Goal: Transaction & Acquisition: Purchase product/service

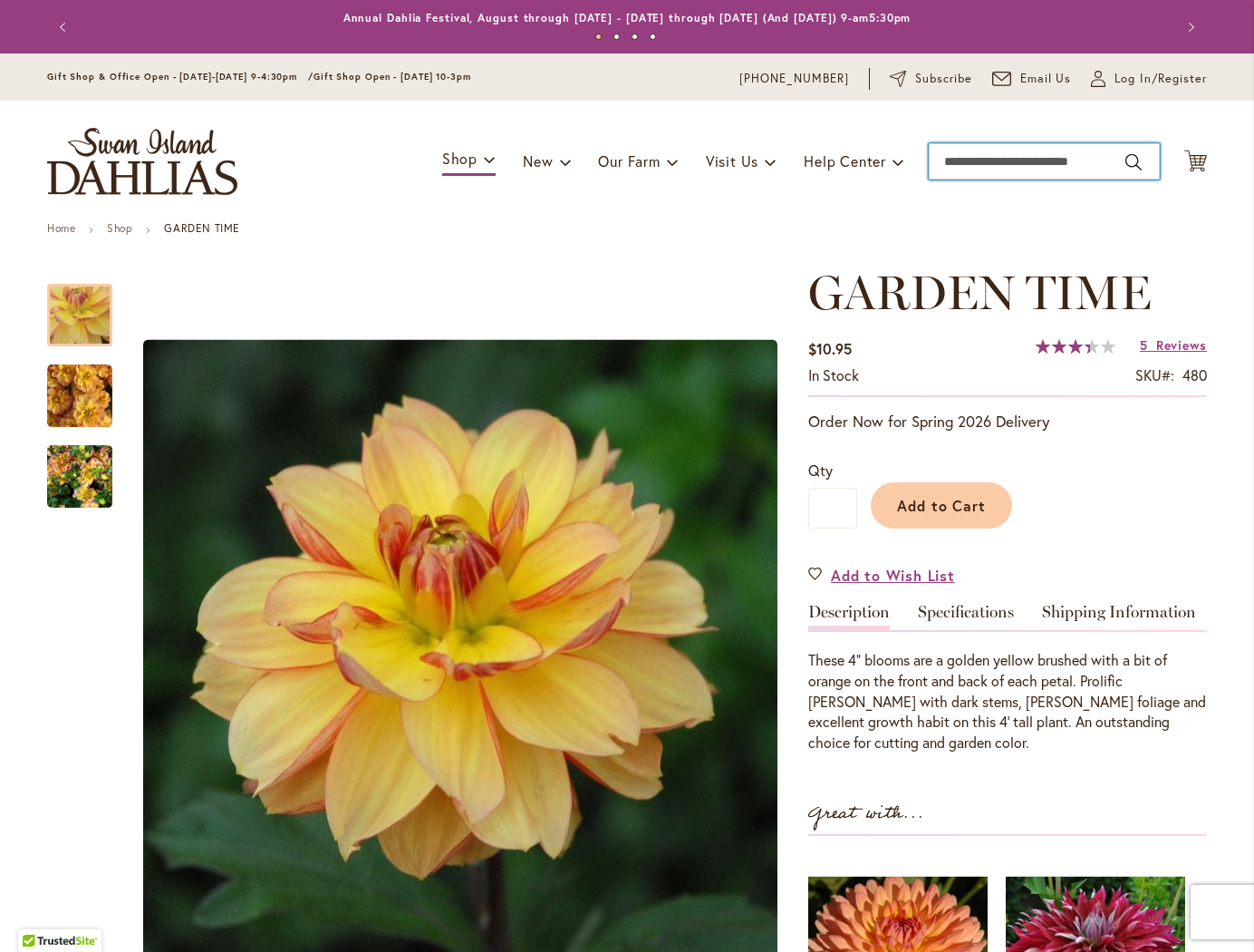
click at [1027, 162] on input "Search" at bounding box center [1044, 161] width 231 height 36
type input "*******"
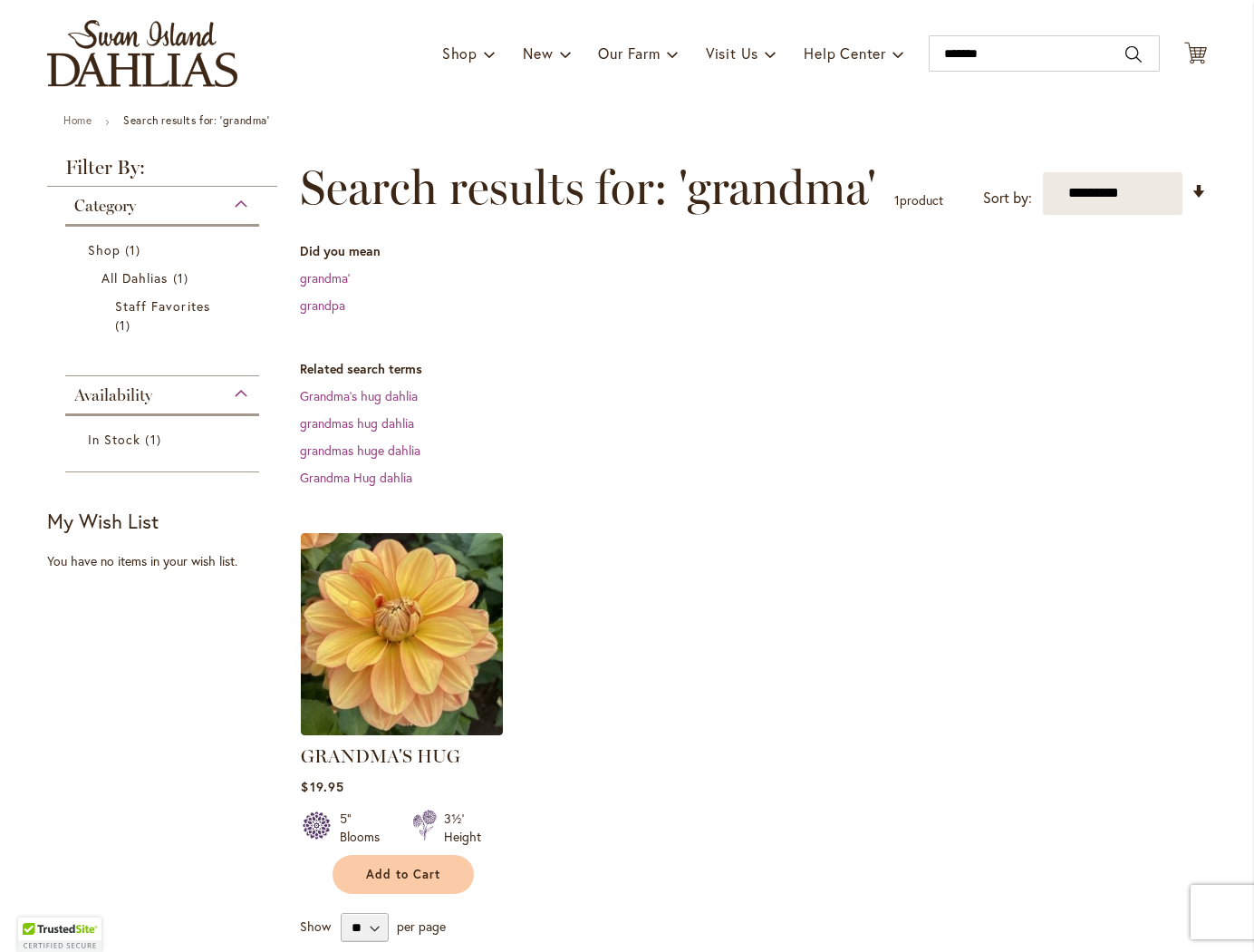
scroll to position [128, 0]
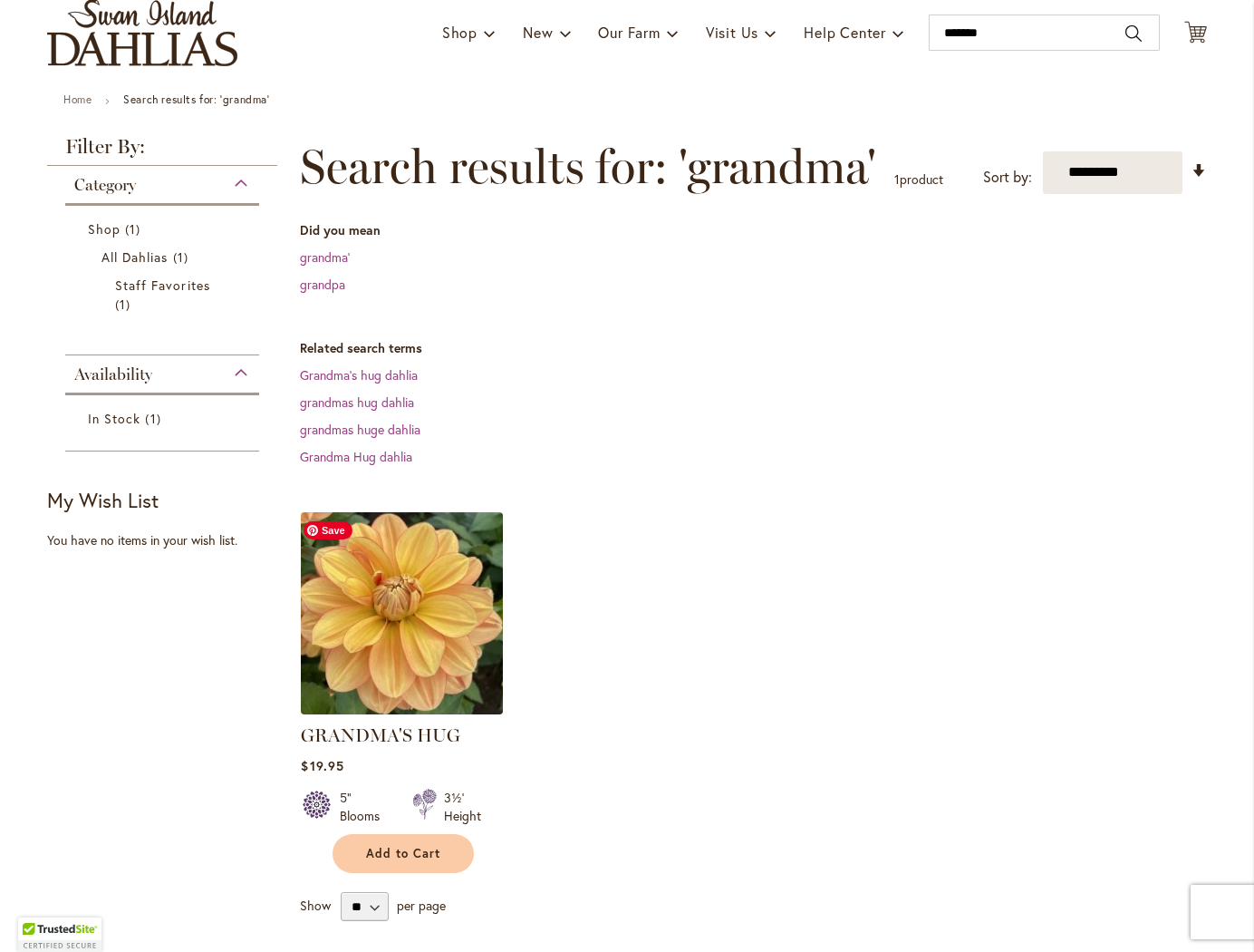
click at [395, 581] on img at bounding box center [403, 613] width 212 height 212
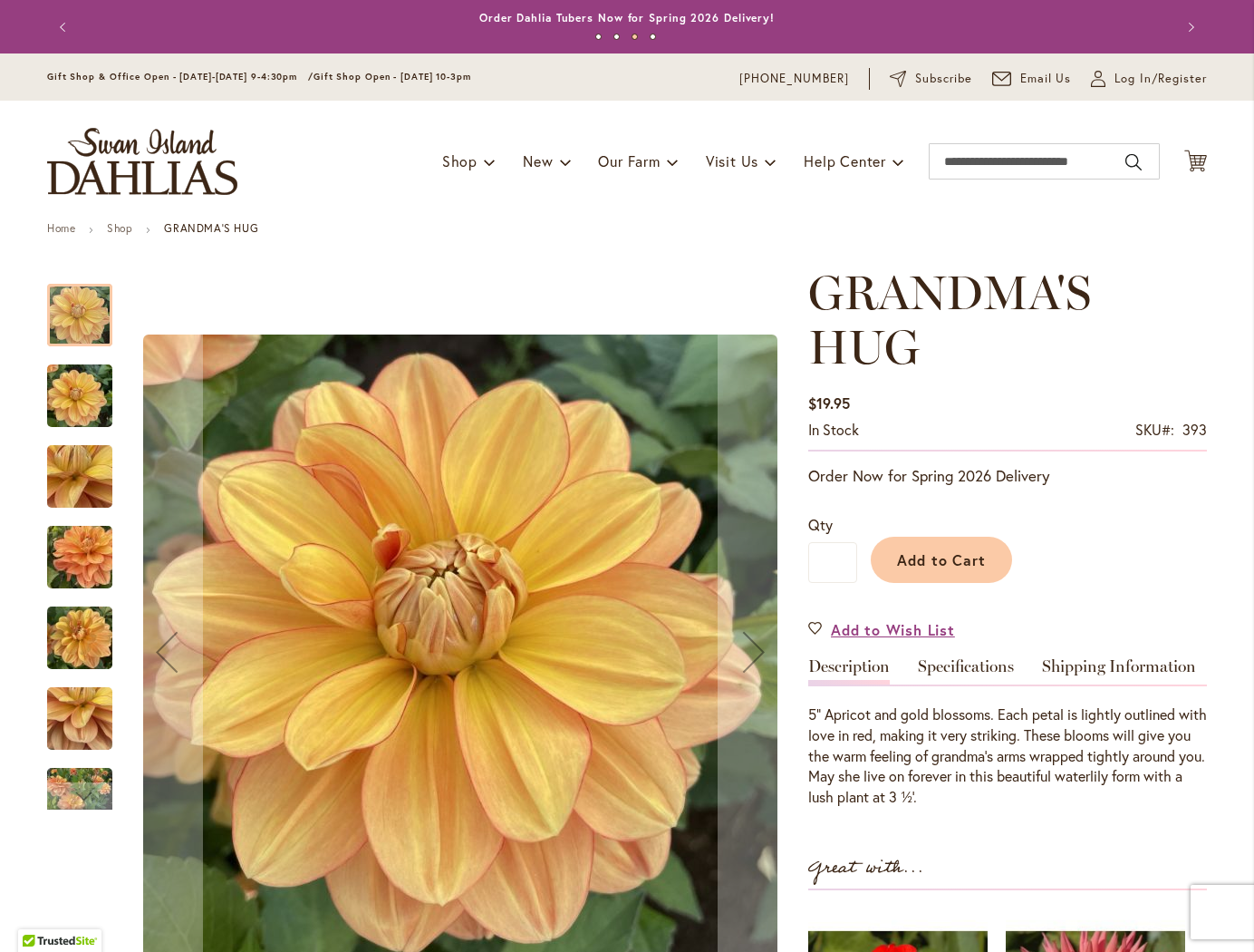
click at [88, 726] on img "GRANDMA'S HUG" at bounding box center [80, 719] width 65 height 87
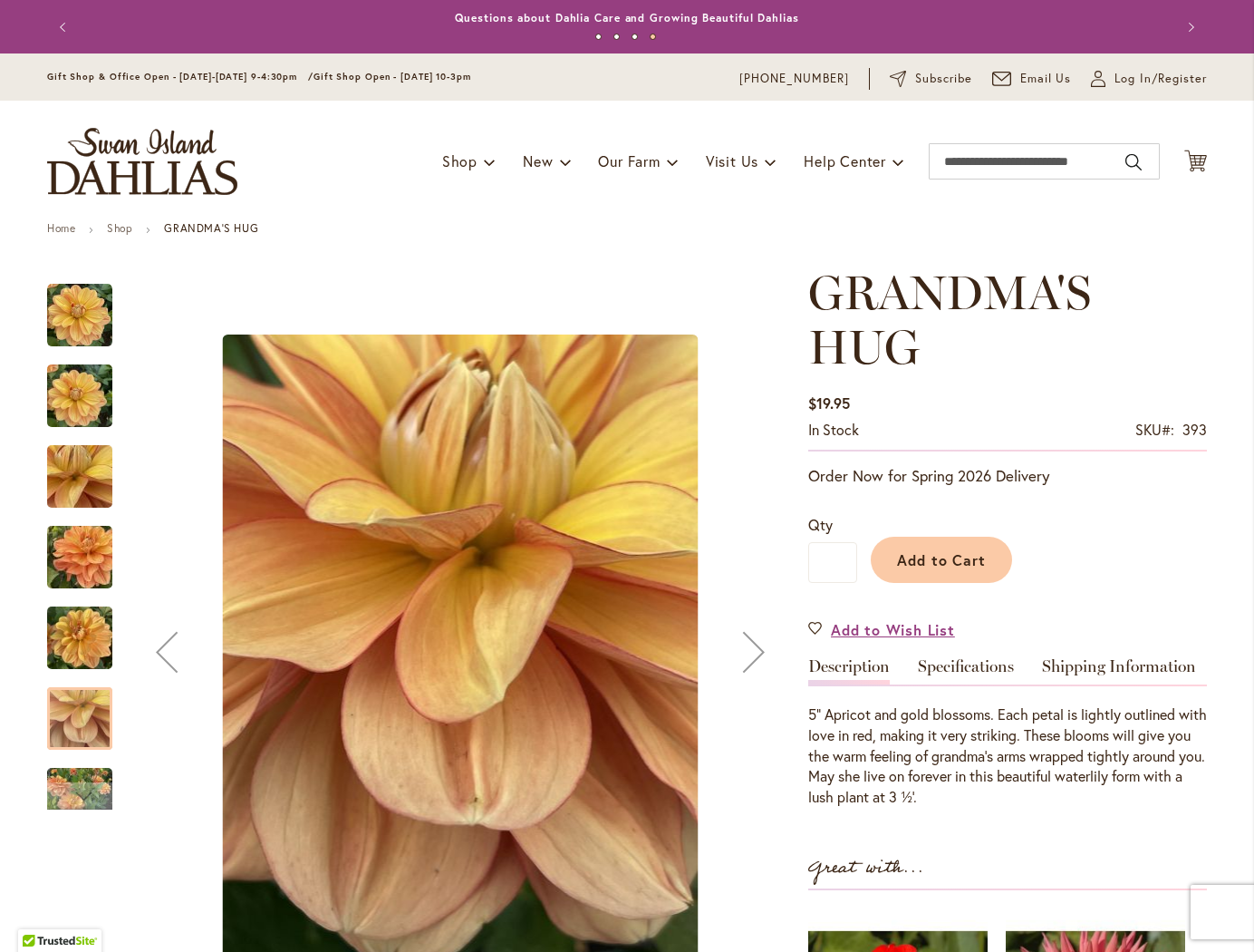
click at [80, 652] on img "GRANDMA'S HUG" at bounding box center [80, 639] width 65 height 87
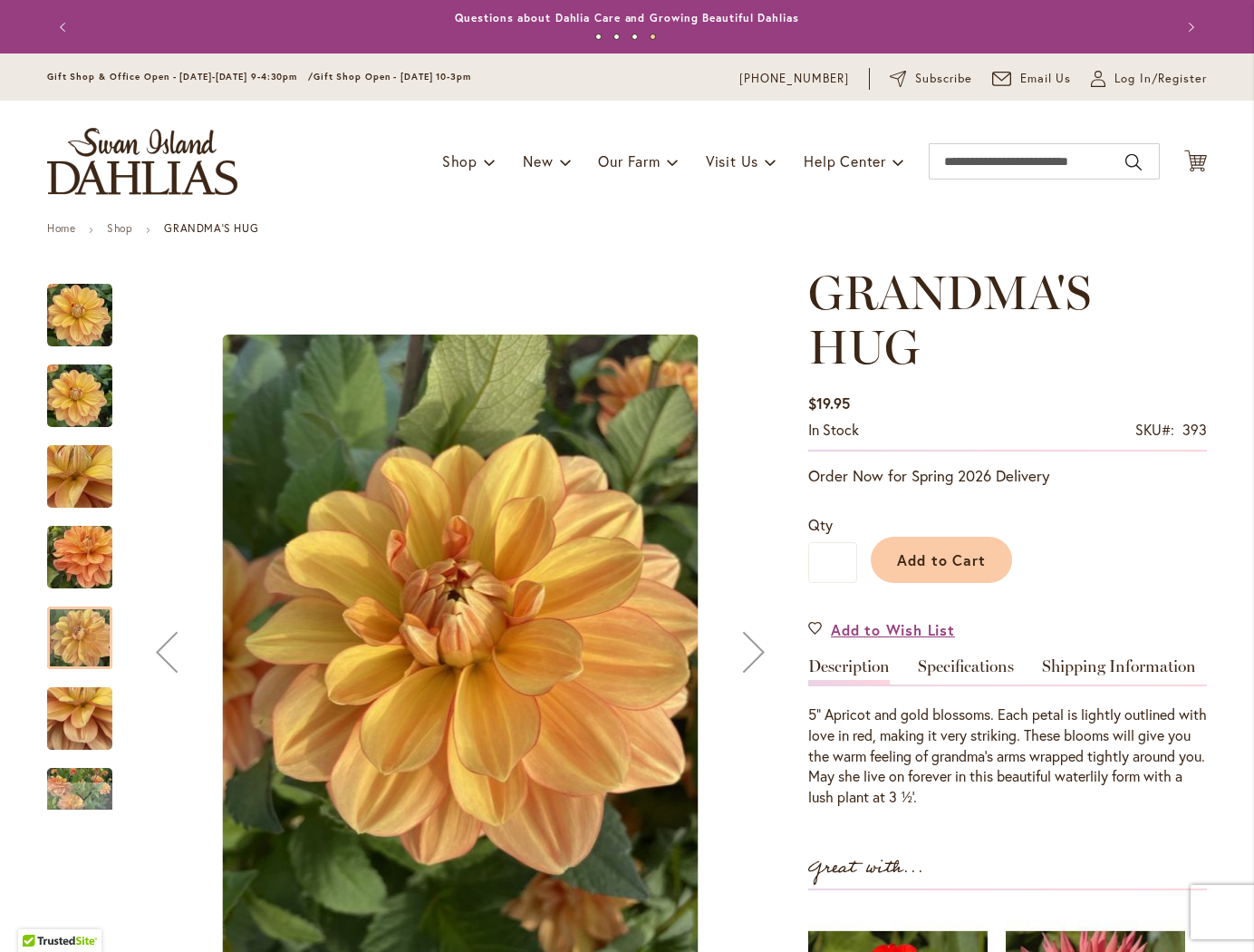
click at [74, 575] on img "GRANDMA'S HUG" at bounding box center [80, 557] width 130 height 98
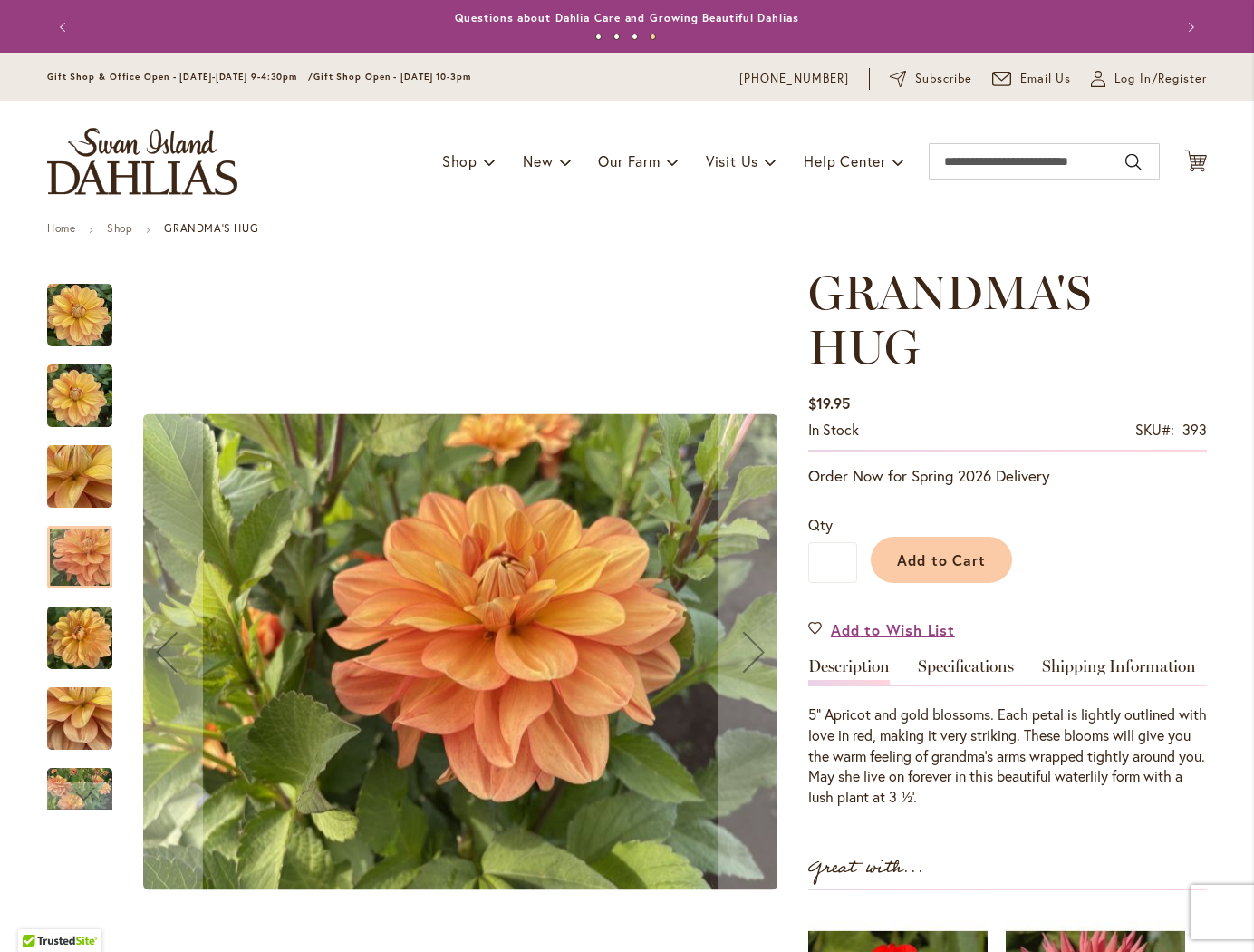
scroll to position [7, 0]
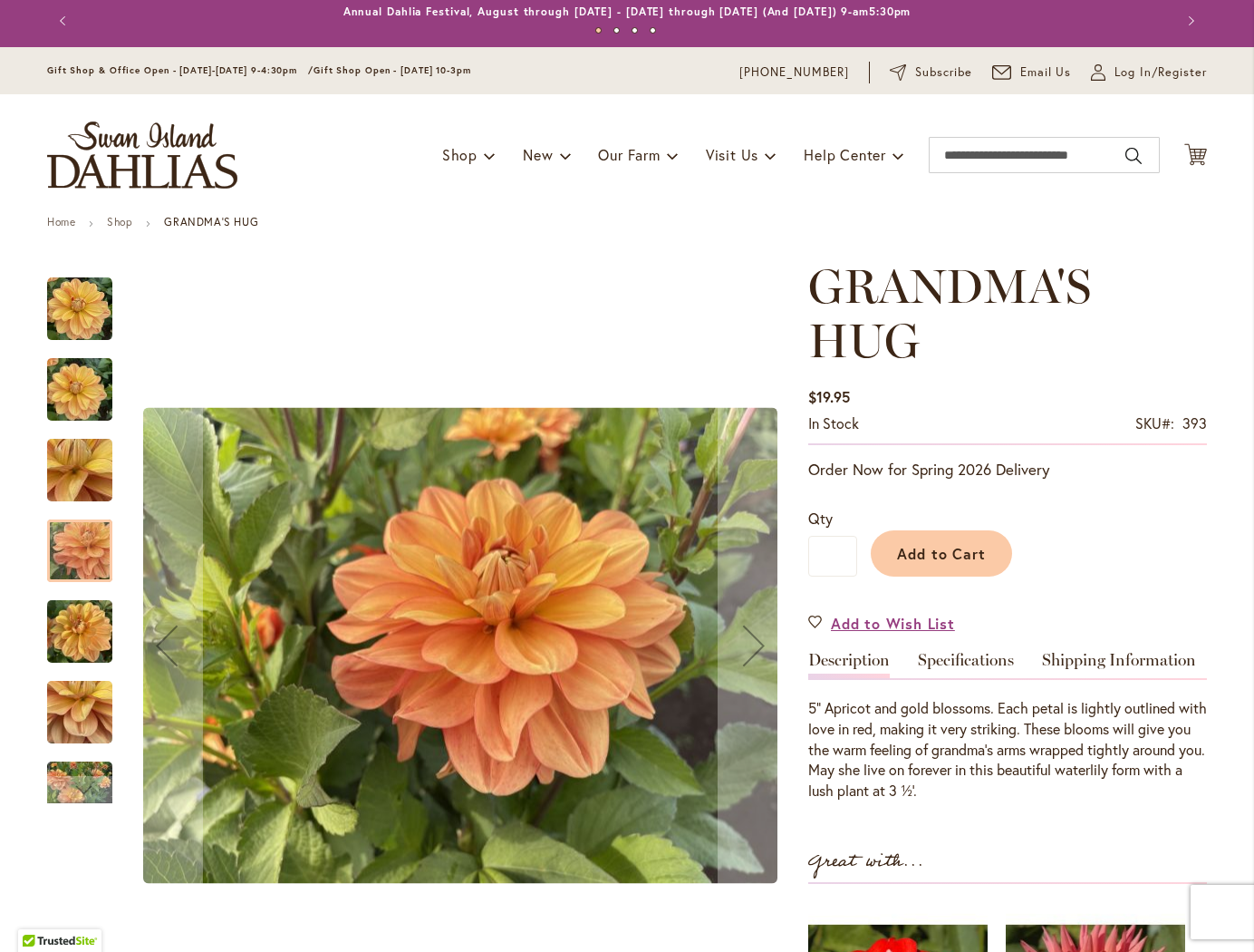
click at [86, 482] on img "GRANDMA'S HUG" at bounding box center [80, 469] width 130 height 98
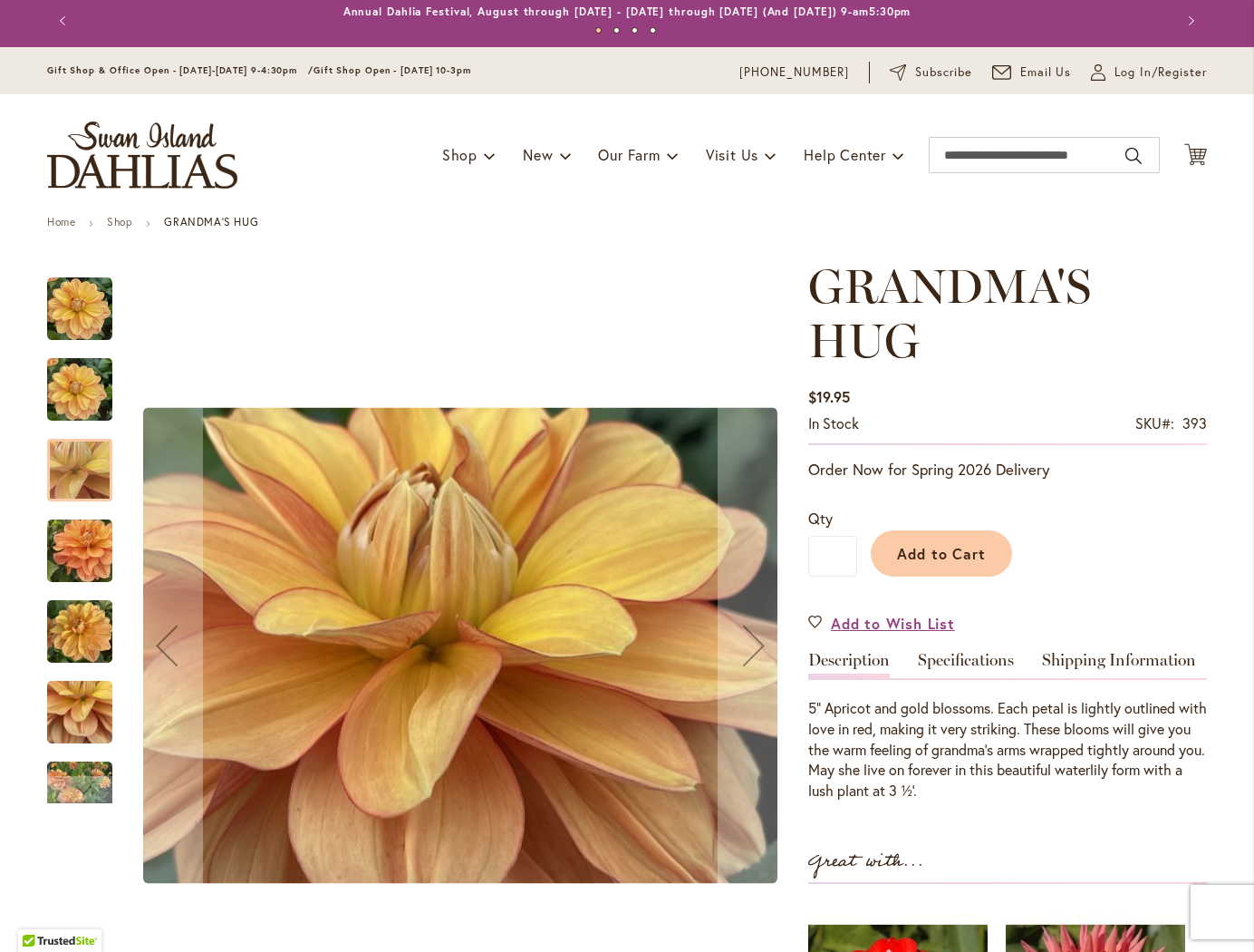
click at [80, 390] on img "GRANDMA'S HUG" at bounding box center [80, 390] width 65 height 87
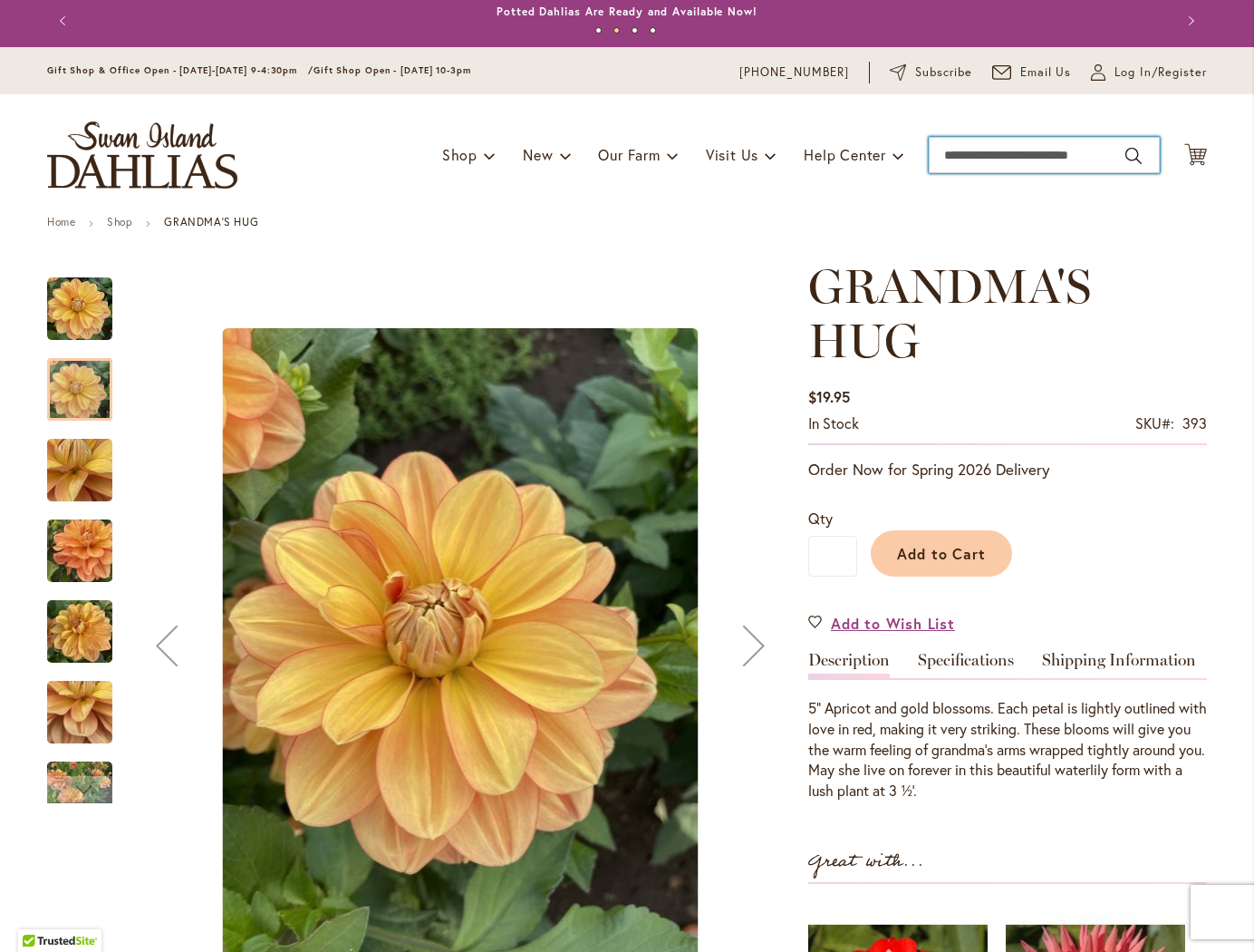
click at [1023, 158] on input "Search" at bounding box center [1044, 154] width 231 height 36
type input "****"
